Goal: Transaction & Acquisition: Purchase product/service

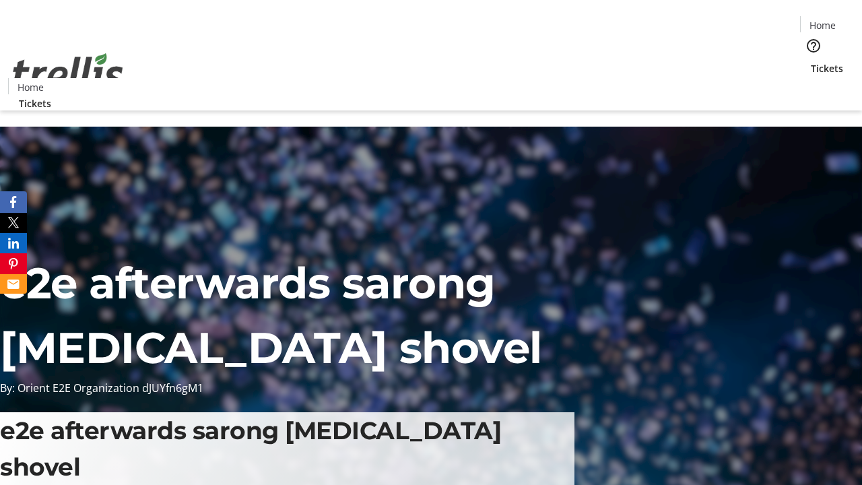
click at [811, 61] on span "Tickets" at bounding box center [827, 68] width 32 height 14
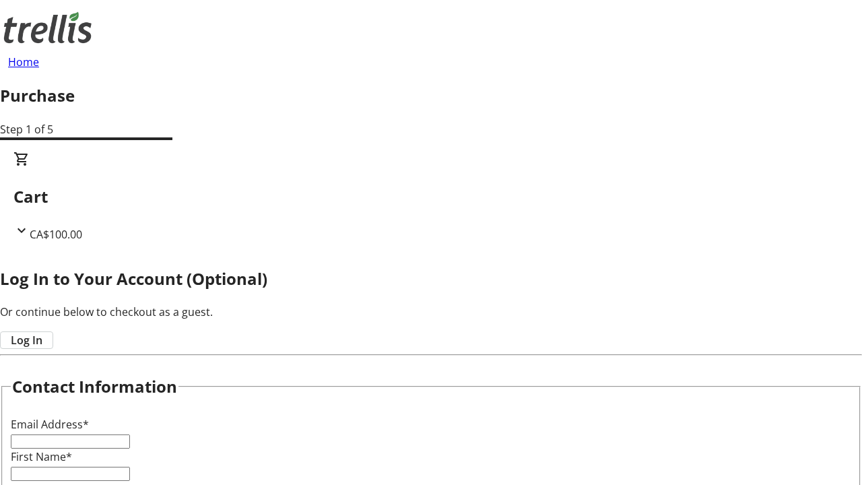
type input "FREE"
type input "[PERSON_NAME][EMAIL_ADDRESS][PERSON_NAME][DOMAIN_NAME]"
type input "[PERSON_NAME]"
